Goal: Browse casually

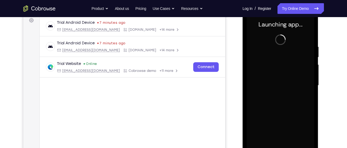
scroll to position [107, 0]
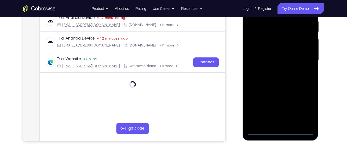
click at [280, 131] on div at bounding box center [280, 60] width 68 height 150
click at [308, 108] on div at bounding box center [280, 60] width 68 height 150
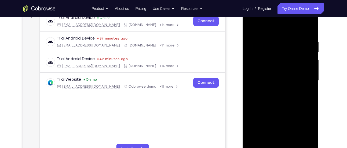
scroll to position [87, 0]
click at [280, 32] on div at bounding box center [280, 81] width 68 height 150
click at [300, 79] on div at bounding box center [280, 81] width 68 height 150
click at [272, 88] on div at bounding box center [280, 81] width 68 height 150
click at [280, 73] on div at bounding box center [280, 81] width 68 height 150
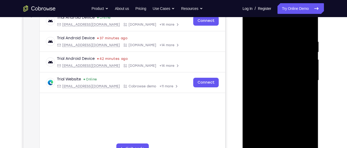
click at [278, 90] on div at bounding box center [280, 81] width 68 height 150
click at [273, 57] on div at bounding box center [280, 81] width 68 height 150
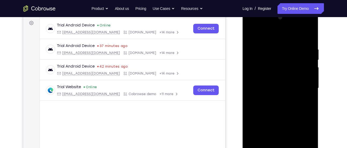
scroll to position [71, 0]
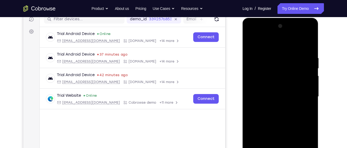
click at [261, 74] on div at bounding box center [280, 97] width 68 height 150
click at [250, 42] on div at bounding box center [280, 97] width 68 height 150
click at [274, 124] on div at bounding box center [280, 97] width 68 height 150
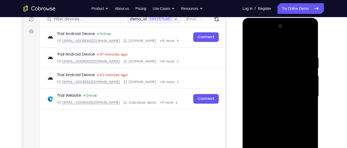
click at [266, 72] on div at bounding box center [280, 97] width 68 height 150
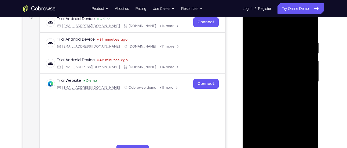
scroll to position [86, 0]
click at [251, 28] on div at bounding box center [280, 82] width 68 height 150
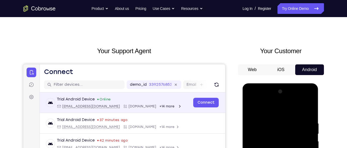
scroll to position [0, 0]
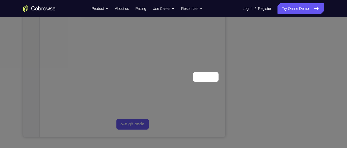
scroll to position [22, 0]
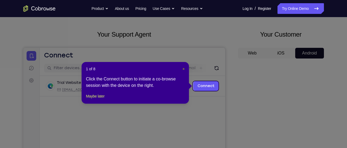
click at [183, 68] on span "×" at bounding box center [183, 69] width 2 height 4
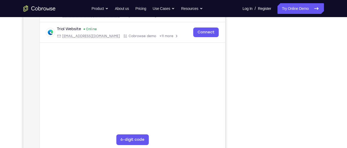
scroll to position [96, 0]
drag, startPoint x: 343, startPoint y: 31, endPoint x: 223, endPoint y: 120, distance: 149.5
click at [223, 120] on main "demo_id 1190665004 1190665004 Email User ID Device ID Device name 6-digit code …" at bounding box center [131, 76] width 185 height 180
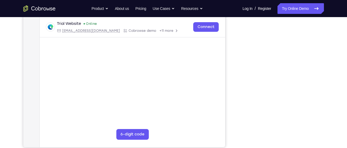
scroll to position [102, 0]
